Goal: Communication & Community: Answer question/provide support

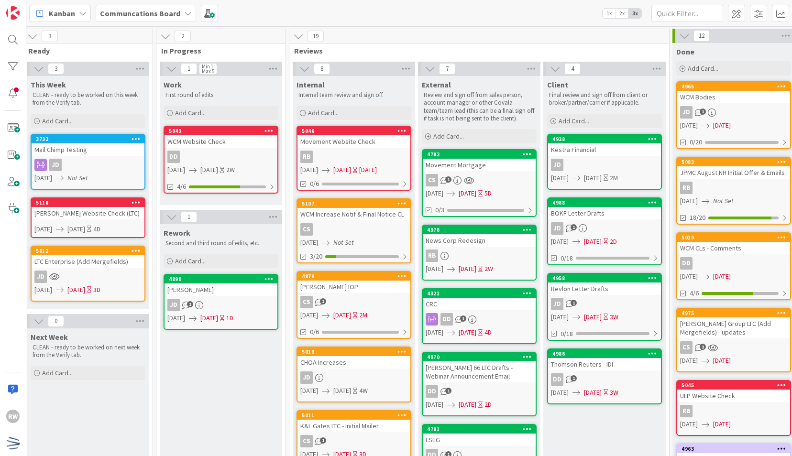
scroll to position [0, 262]
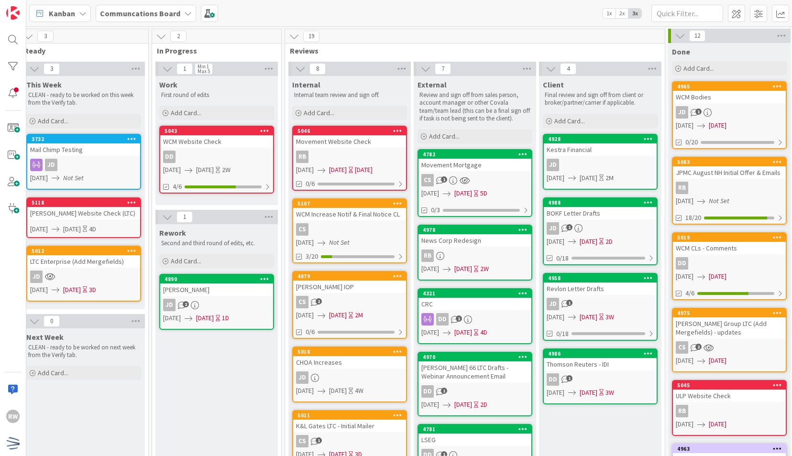
click at [364, 224] on div "CS" at bounding box center [349, 229] width 113 height 12
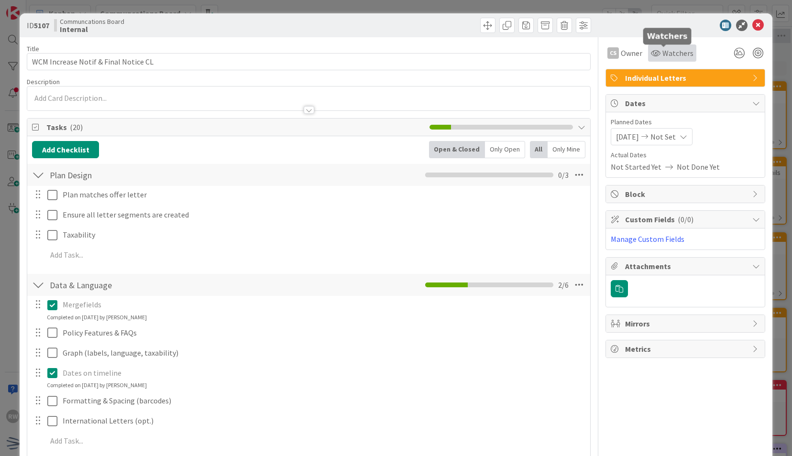
click at [663, 57] on span "Watchers" at bounding box center [677, 52] width 31 height 11
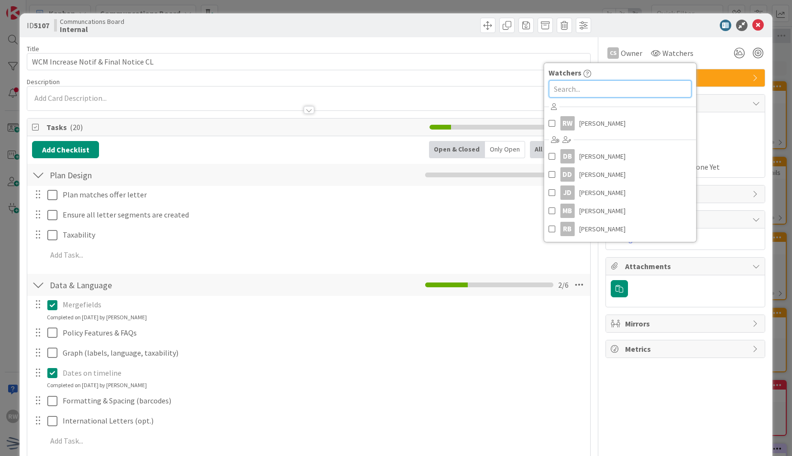
click at [640, 86] on input "text" at bounding box center [620, 88] width 143 height 17
click at [599, 169] on span "[PERSON_NAME]" at bounding box center [602, 174] width 46 height 14
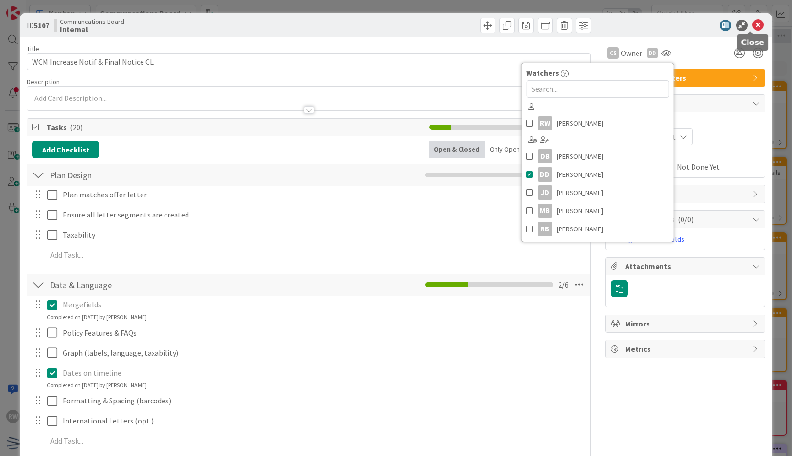
click at [752, 28] on icon at bounding box center [757, 25] width 11 height 11
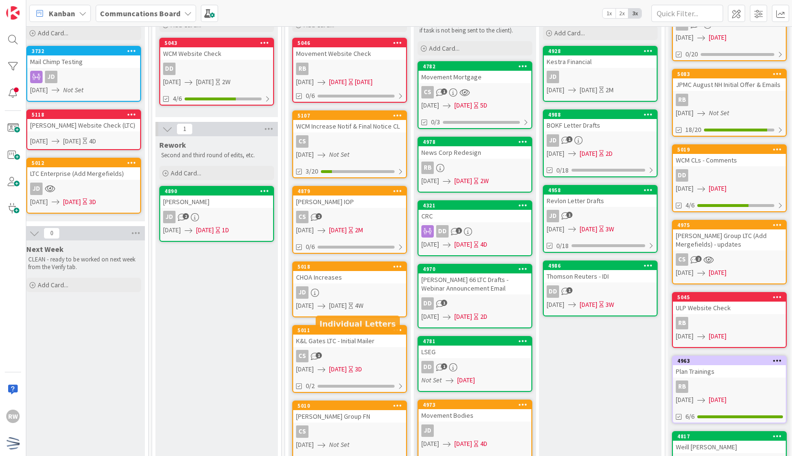
scroll to position [0, 262]
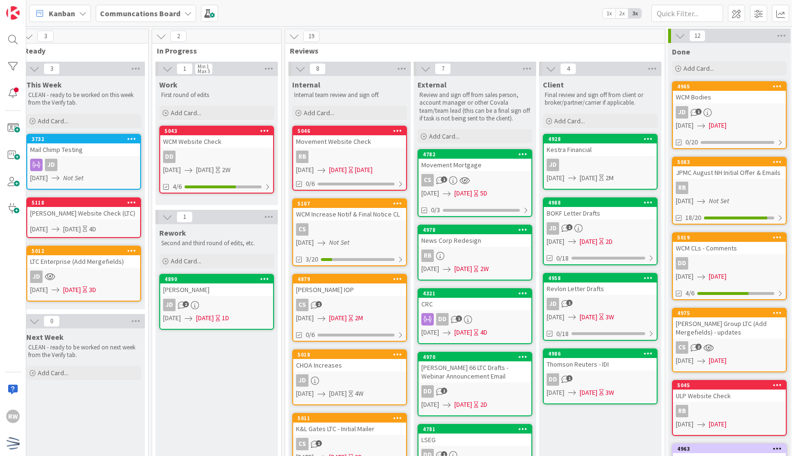
click at [360, 285] on div "[PERSON_NAME] IOP" at bounding box center [349, 290] width 113 height 12
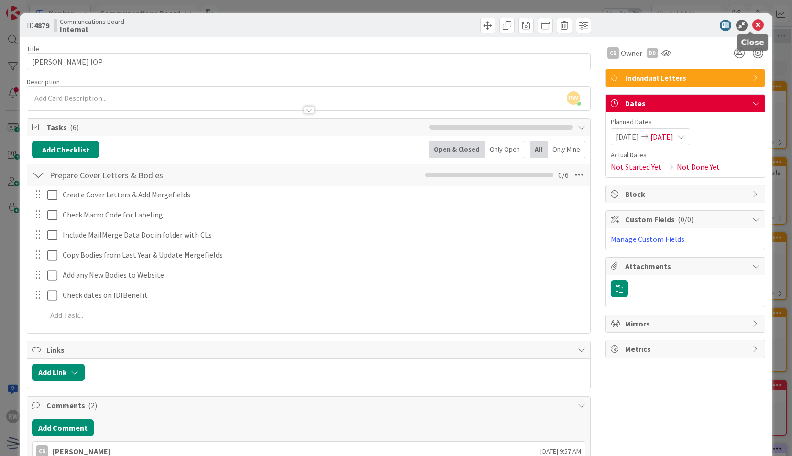
click at [752, 25] on icon at bounding box center [757, 25] width 11 height 11
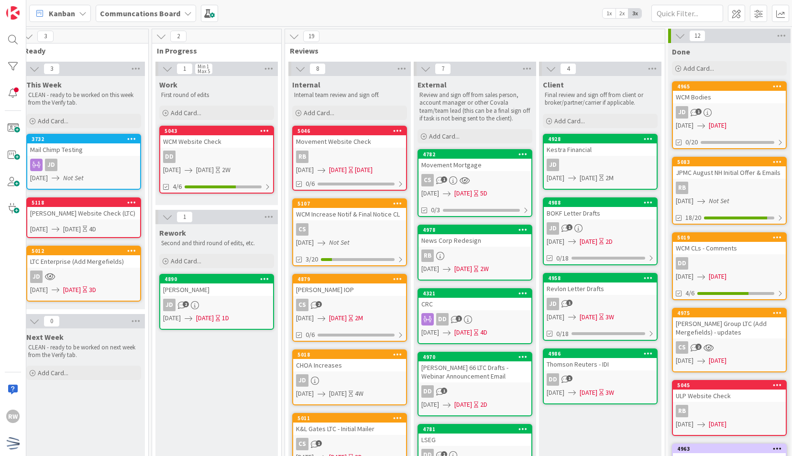
click at [347, 387] on link "5018 CHOA Increases JD [DATE] [DATE] 4W" at bounding box center [349, 378] width 115 height 56
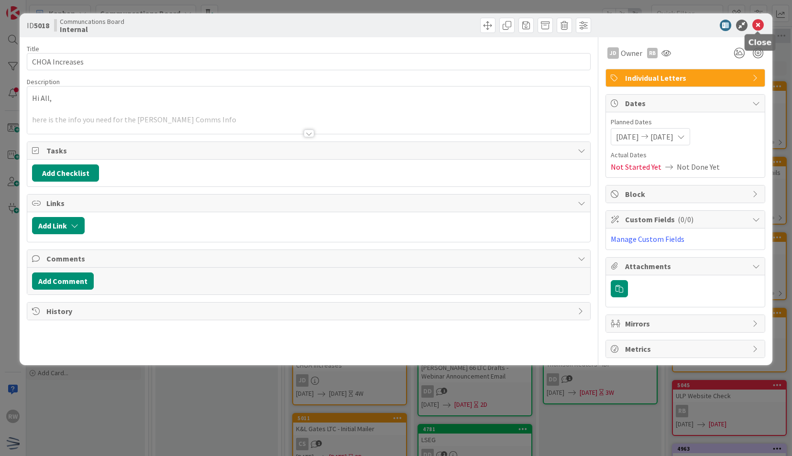
click at [754, 27] on icon at bounding box center [757, 25] width 11 height 11
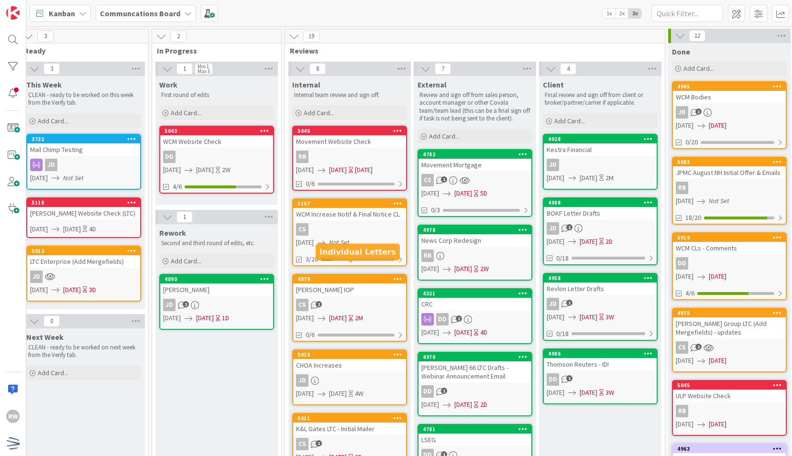
scroll to position [205, 262]
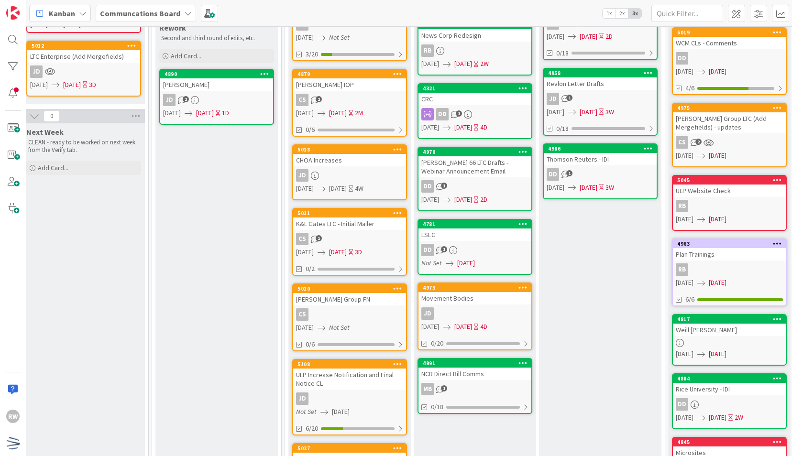
click at [335, 233] on div "CS 1" at bounding box center [349, 239] width 113 height 12
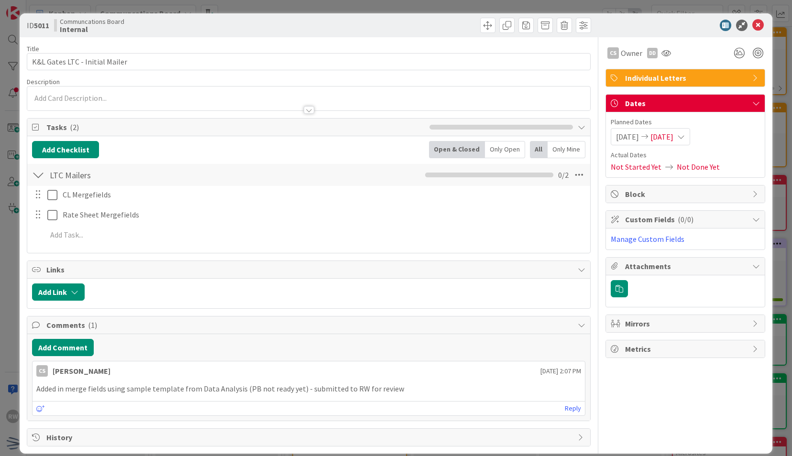
click at [757, 26] on div at bounding box center [680, 25] width 169 height 11
click at [752, 25] on icon at bounding box center [757, 25] width 11 height 11
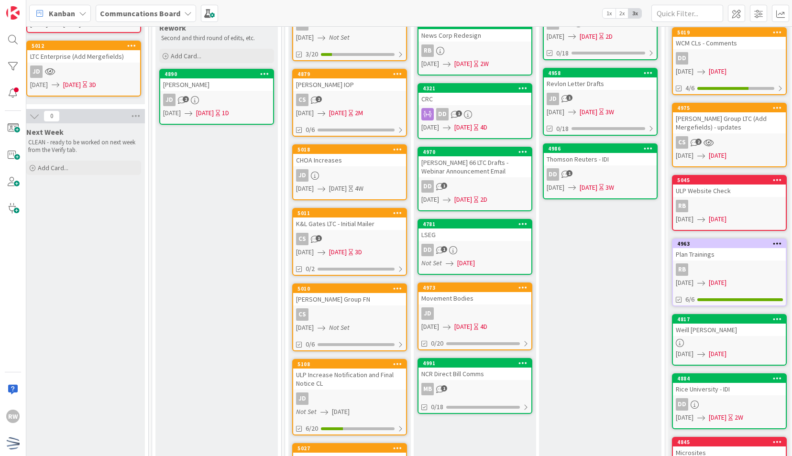
click at [341, 323] on div "[DATE] Not Set" at bounding box center [351, 328] width 110 height 10
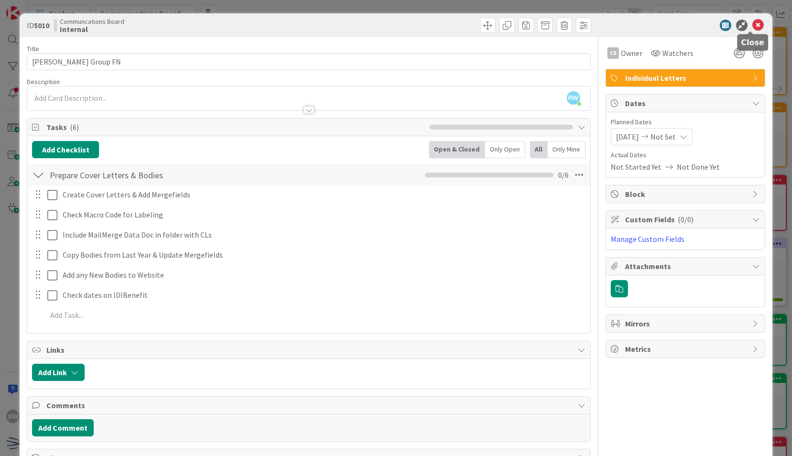
click at [752, 24] on icon at bounding box center [757, 25] width 11 height 11
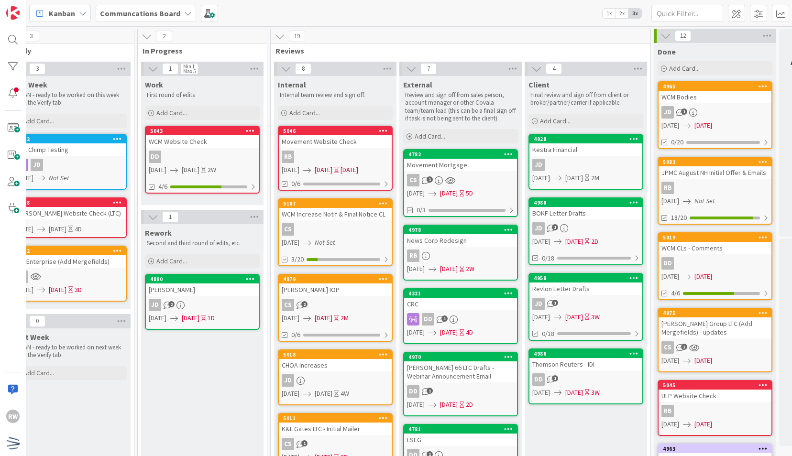
scroll to position [0, 320]
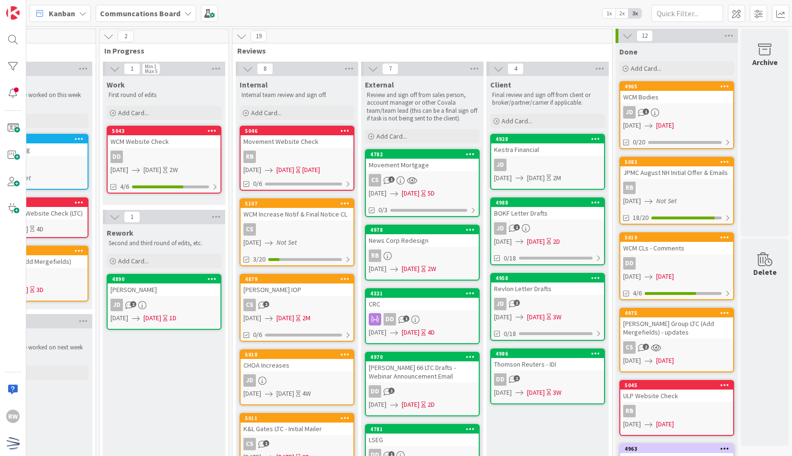
click at [289, 286] on div "[PERSON_NAME] IOP" at bounding box center [297, 290] width 113 height 12
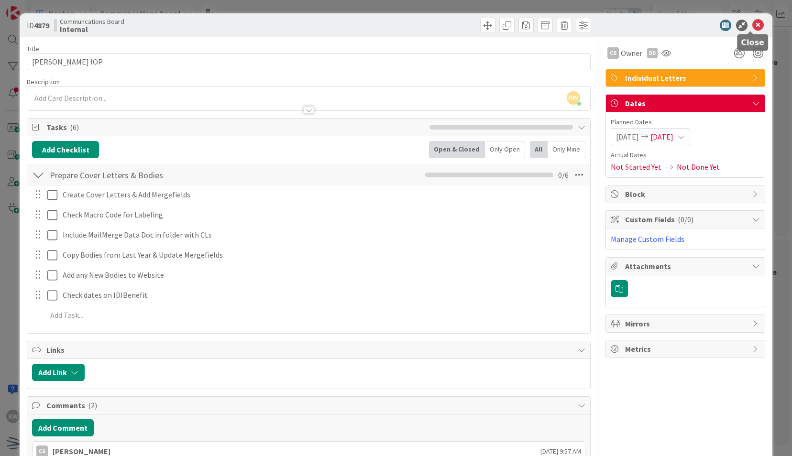
click at [752, 25] on icon at bounding box center [757, 25] width 11 height 11
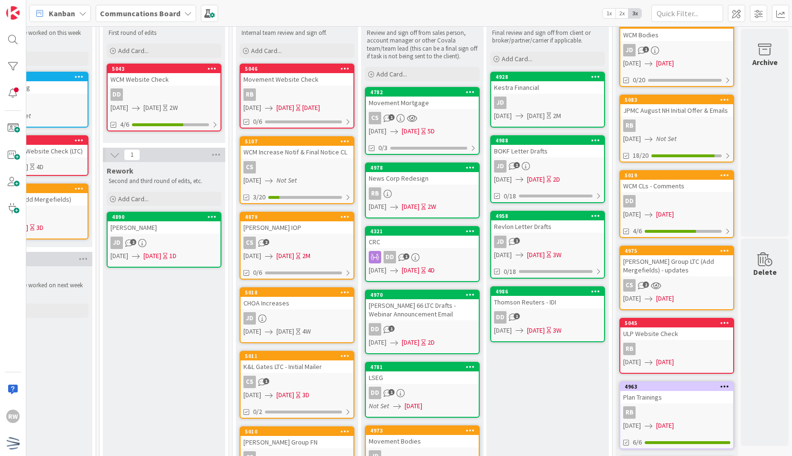
scroll to position [0, 320]
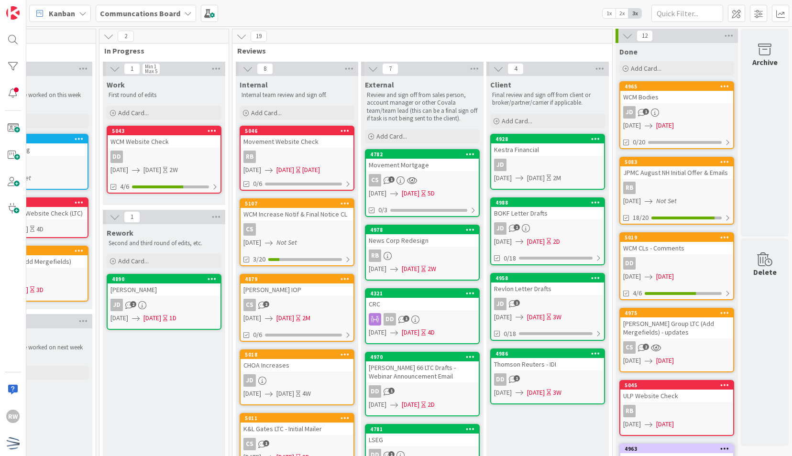
click at [287, 366] on div "CHOA Increases" at bounding box center [297, 365] width 113 height 12
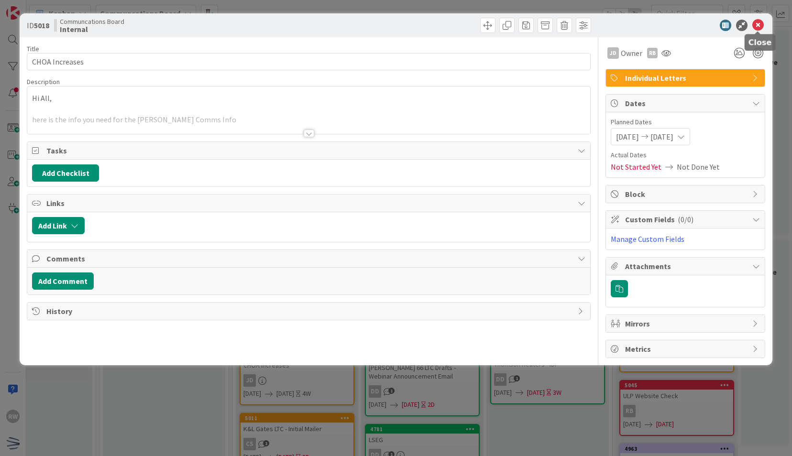
click at [758, 27] on icon at bounding box center [757, 25] width 11 height 11
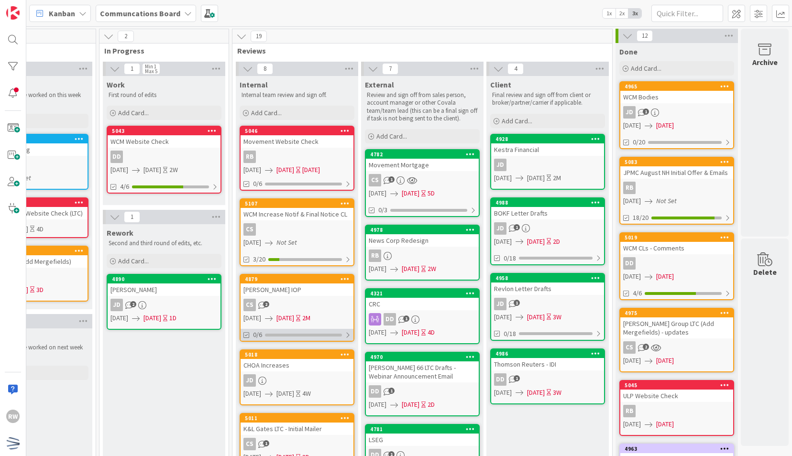
scroll to position [165, 320]
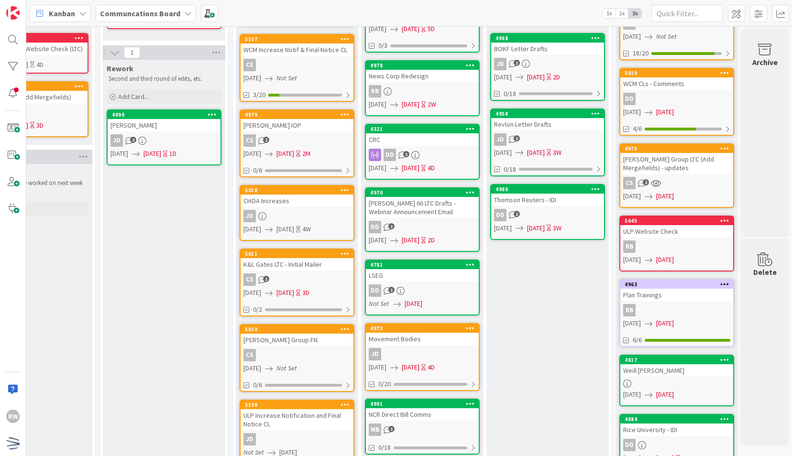
click at [296, 267] on div "K&L Gates LTC - Initial Mailer" at bounding box center [297, 264] width 113 height 12
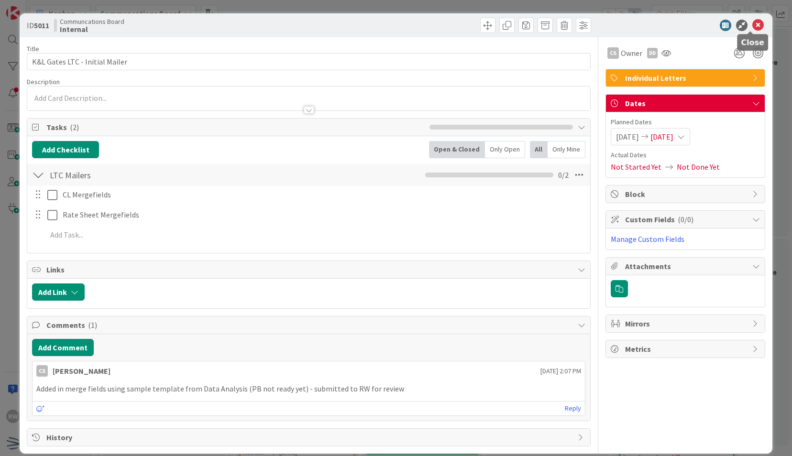
click at [752, 23] on icon at bounding box center [757, 25] width 11 height 11
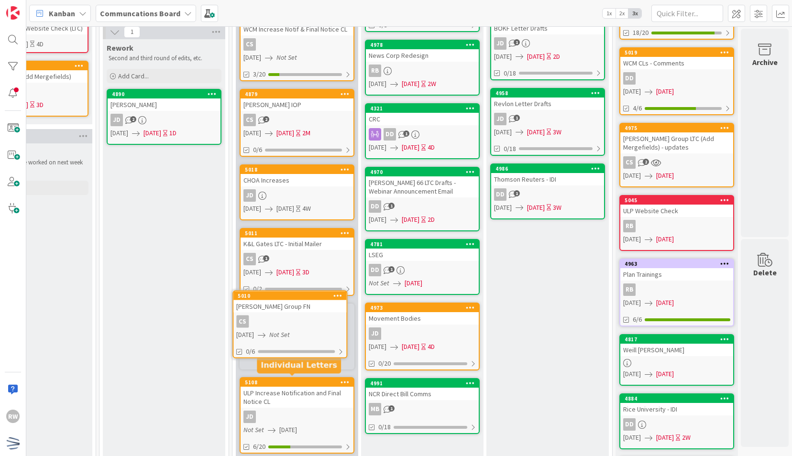
scroll to position [188, 320]
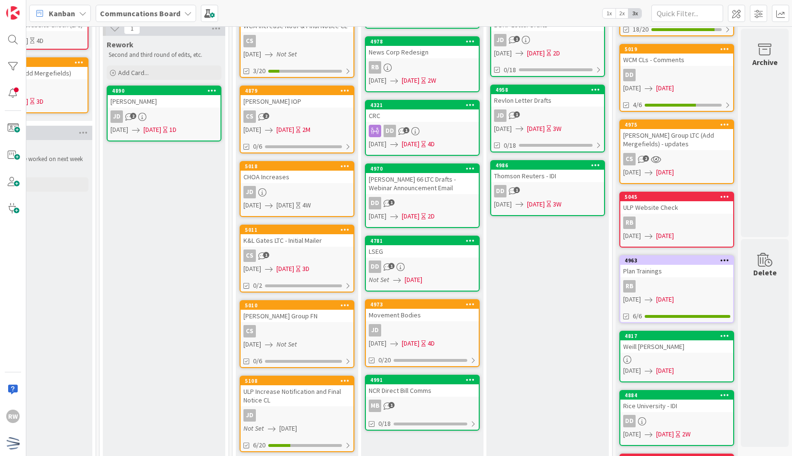
click at [277, 312] on div "[PERSON_NAME] Group FN" at bounding box center [297, 316] width 113 height 12
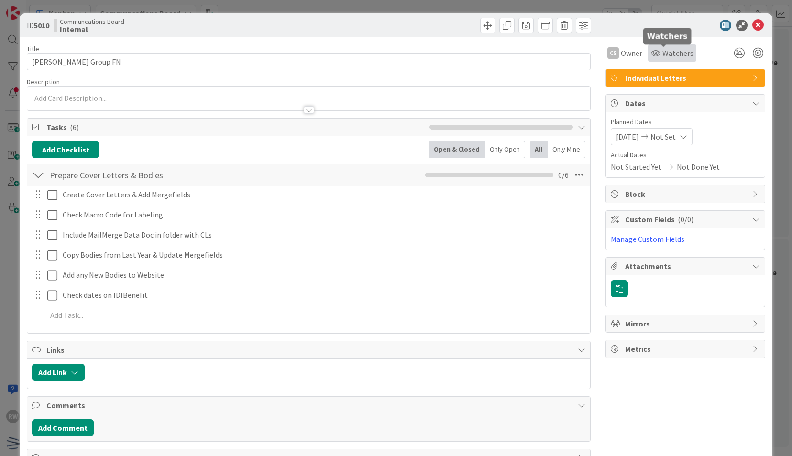
click at [653, 54] on div "Watchers" at bounding box center [672, 52] width 43 height 11
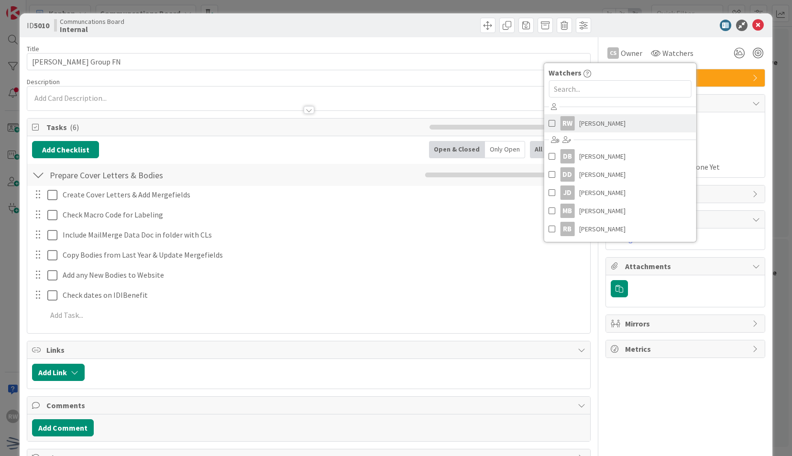
click at [608, 115] on link "RW [PERSON_NAME]" at bounding box center [620, 123] width 152 height 18
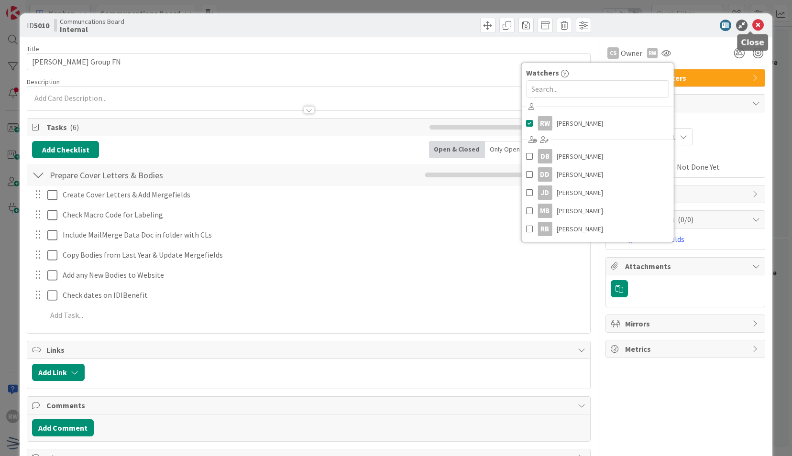
click at [756, 25] on icon at bounding box center [757, 25] width 11 height 11
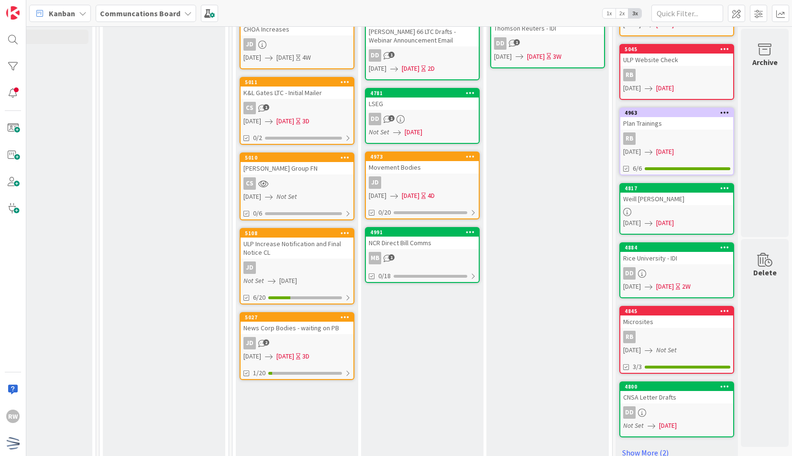
scroll to position [349, 320]
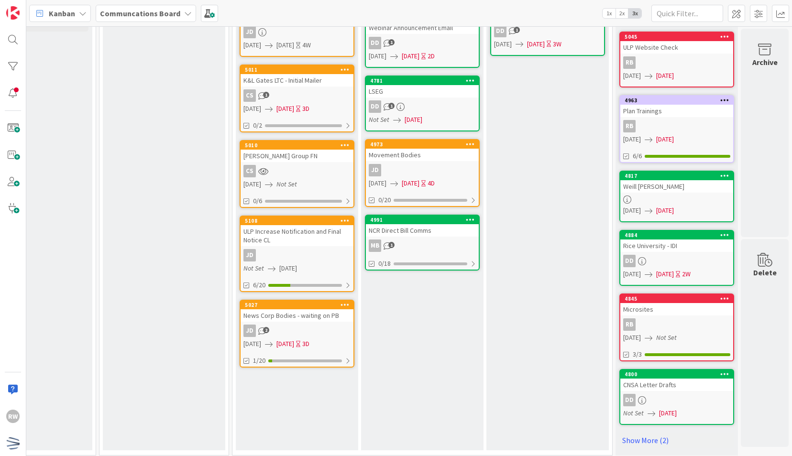
click at [291, 229] on div "ULP Increase Notification and Final Notice CL" at bounding box center [297, 235] width 113 height 21
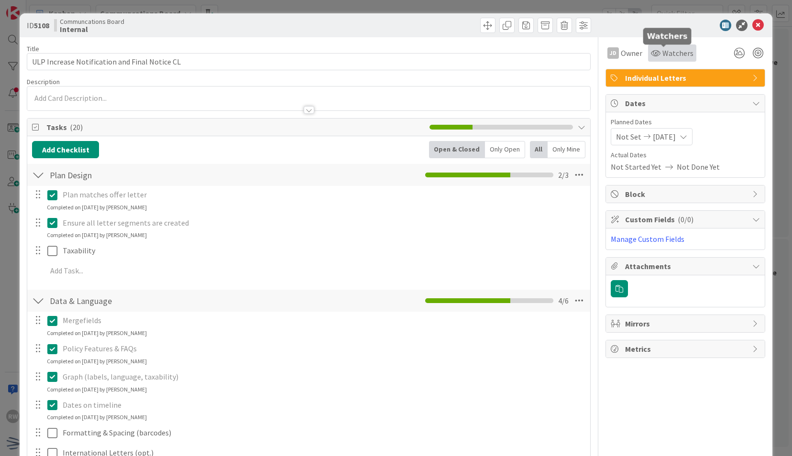
click at [662, 48] on span "Watchers" at bounding box center [677, 52] width 31 height 11
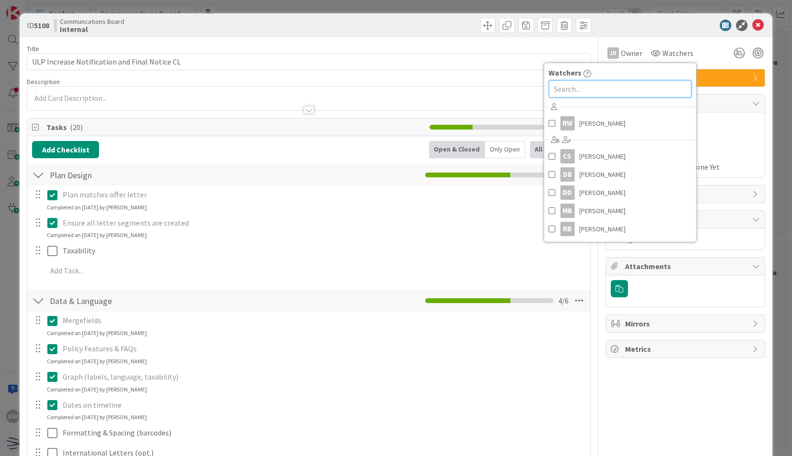
click at [638, 81] on input "text" at bounding box center [620, 88] width 143 height 17
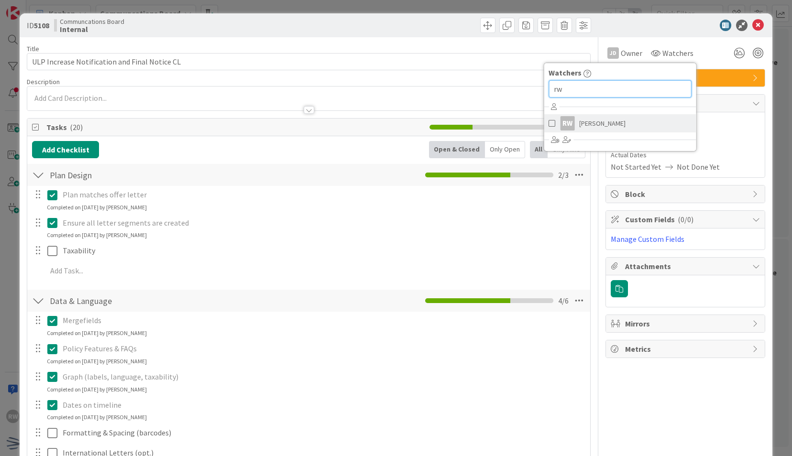
type input "rw"
click at [603, 121] on span "[PERSON_NAME]" at bounding box center [602, 123] width 46 height 14
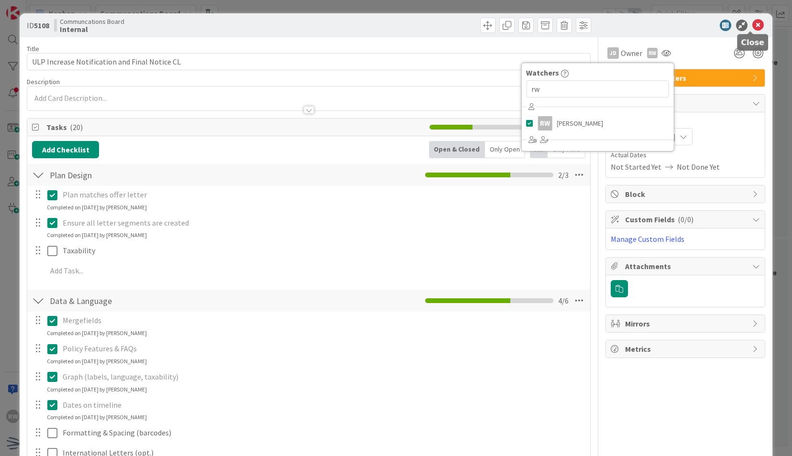
click at [749, 18] on div "ID 5108 Communcations Board Internal" at bounding box center [396, 25] width 752 height 24
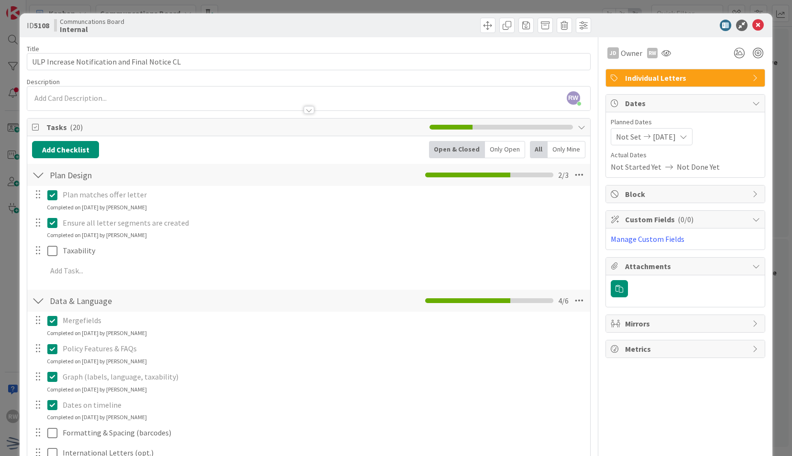
click at [752, 24] on icon at bounding box center [757, 25] width 11 height 11
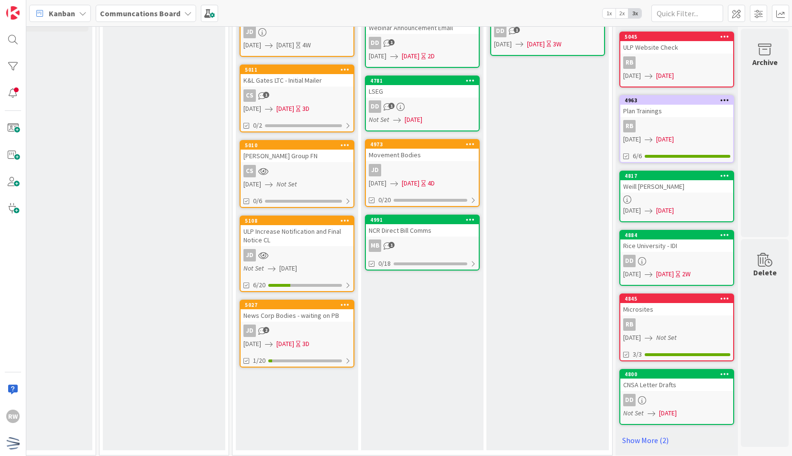
click at [278, 332] on div "JD 2" at bounding box center [297, 331] width 113 height 12
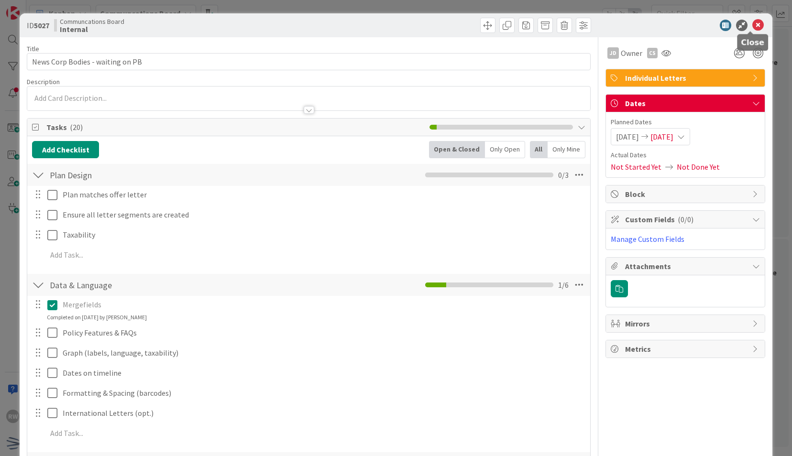
click at [752, 25] on icon at bounding box center [757, 25] width 11 height 11
